Goal: Information Seeking & Learning: Learn about a topic

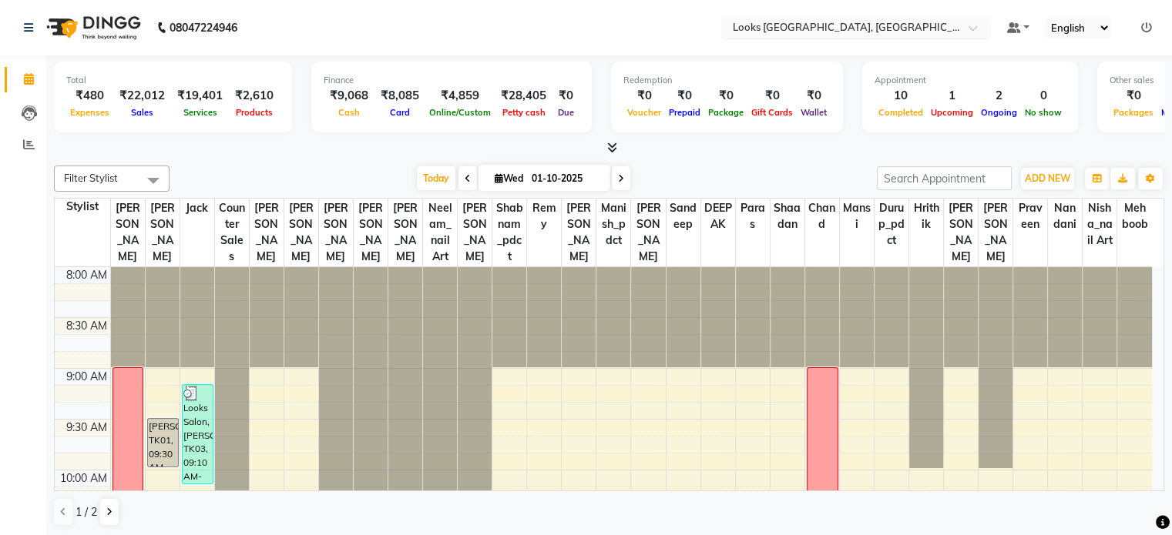
click at [910, 22] on input "text" at bounding box center [840, 29] width 223 height 15
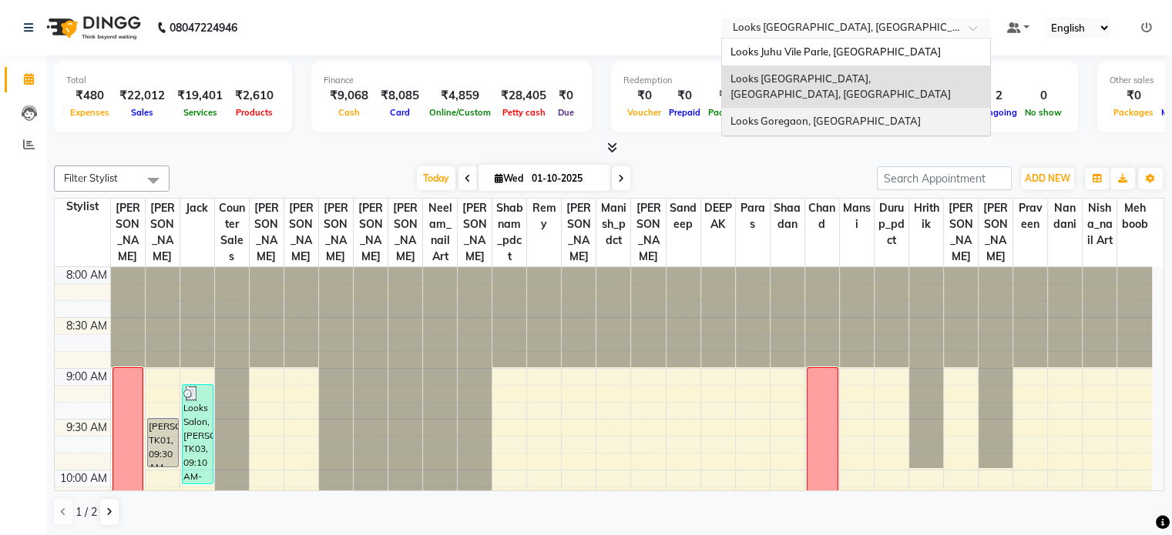
click at [835, 115] on span "Looks Goregaon, [GEOGRAPHIC_DATA]" at bounding box center [825, 121] width 190 height 12
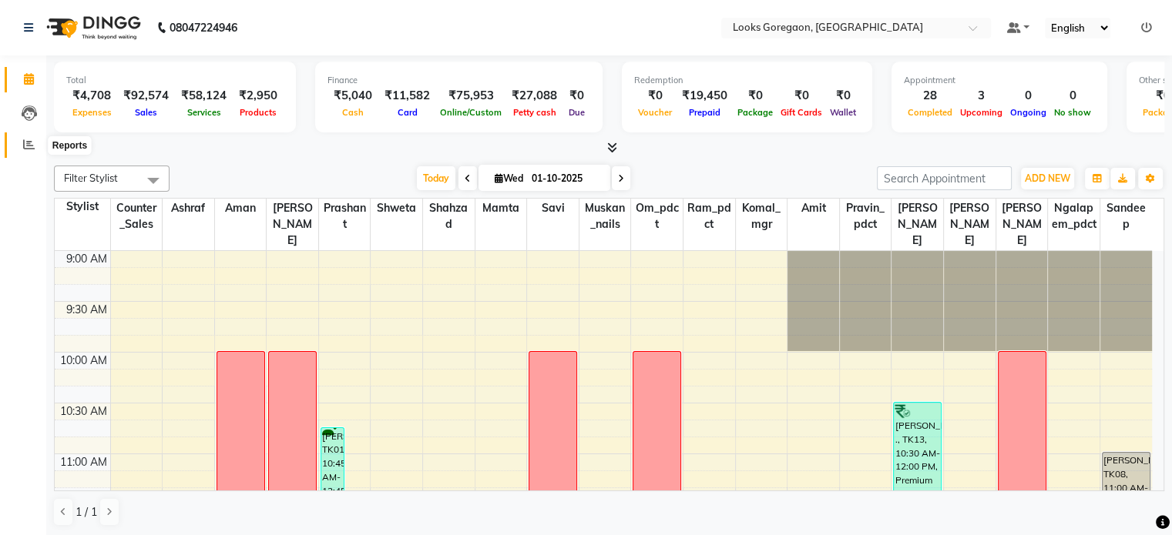
click at [35, 143] on span at bounding box center [28, 145] width 27 height 18
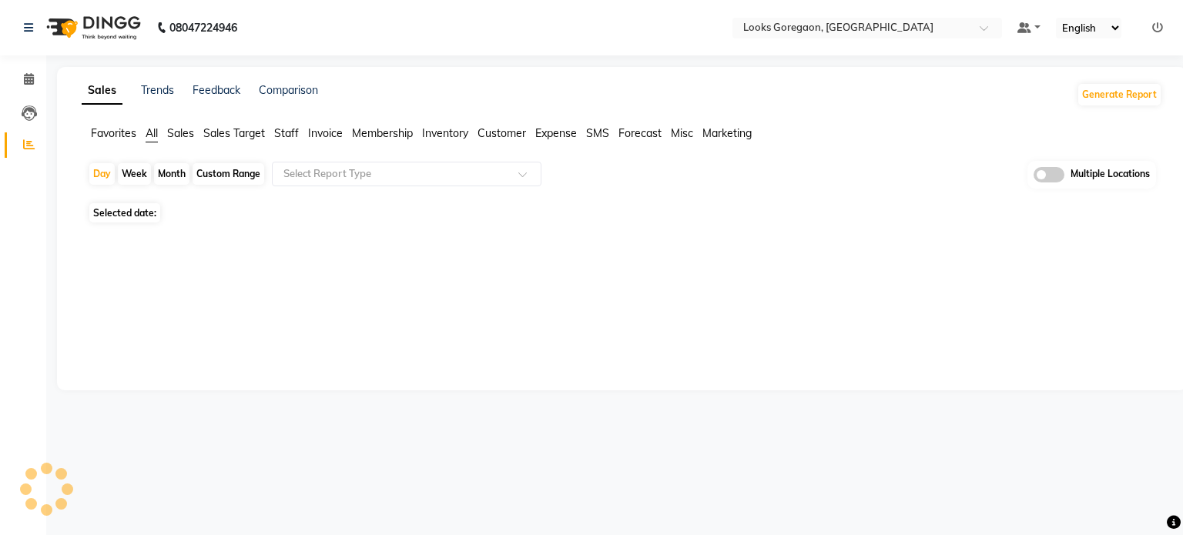
click at [35, 143] on span at bounding box center [28, 145] width 27 height 18
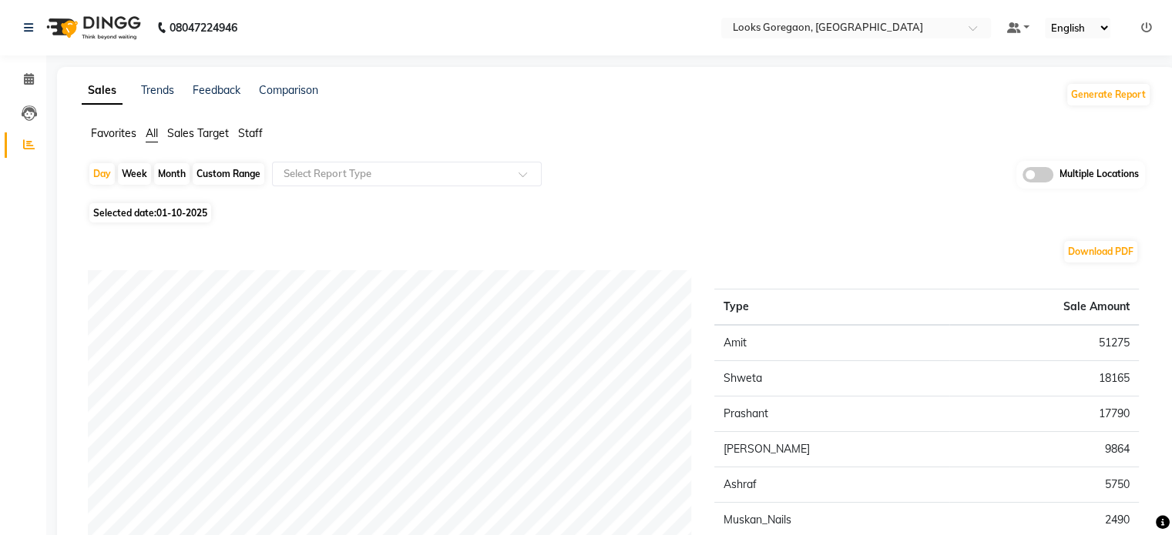
click at [250, 133] on span "Staff" at bounding box center [250, 133] width 25 height 14
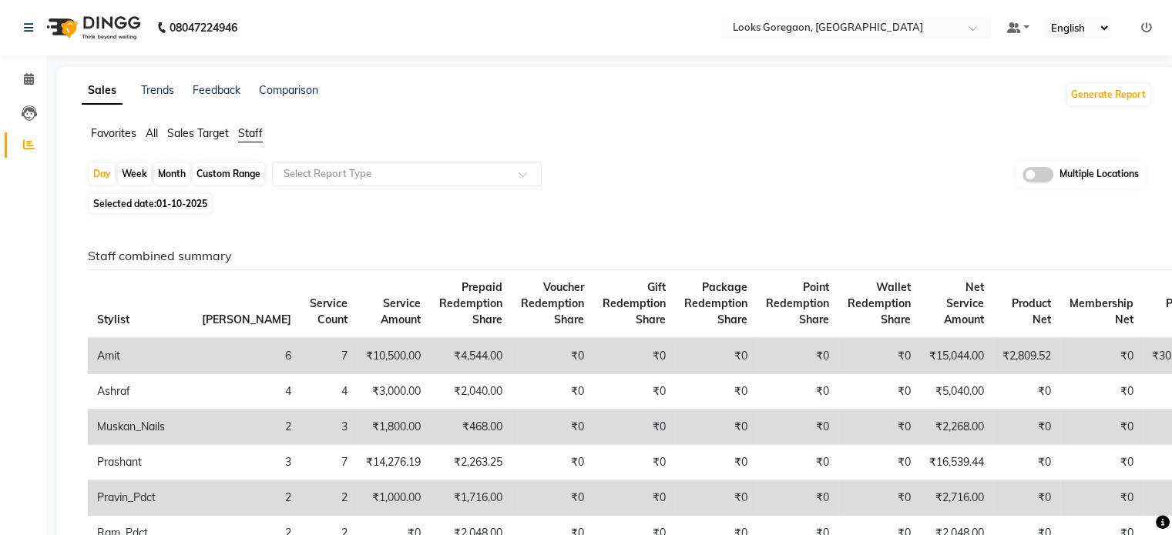
click at [1149, 25] on icon at bounding box center [1146, 27] width 11 height 11
